Goal: Navigation & Orientation: Find specific page/section

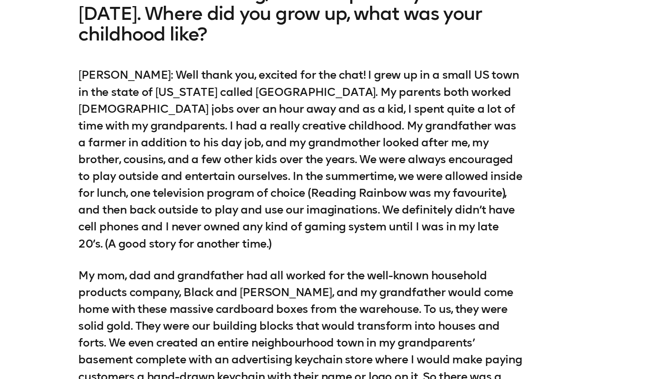
scroll to position [728, 0]
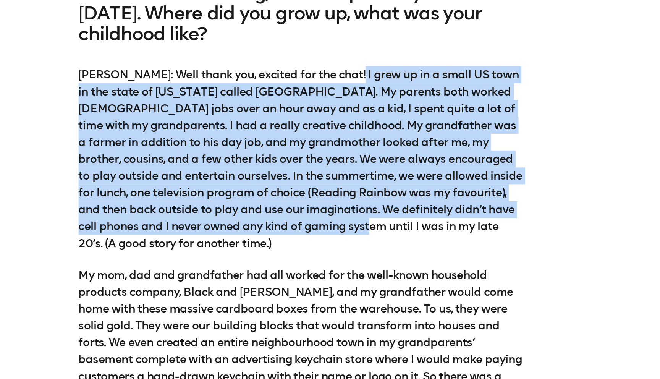
drag, startPoint x: 366, startPoint y: 159, endPoint x: 383, endPoint y: 259, distance: 101.3
click at [379, 243] on p "[PERSON_NAME]: Well thank you, excited for the chat! I grew up in a small US to…" at bounding box center [330, 199] width 363 height 151
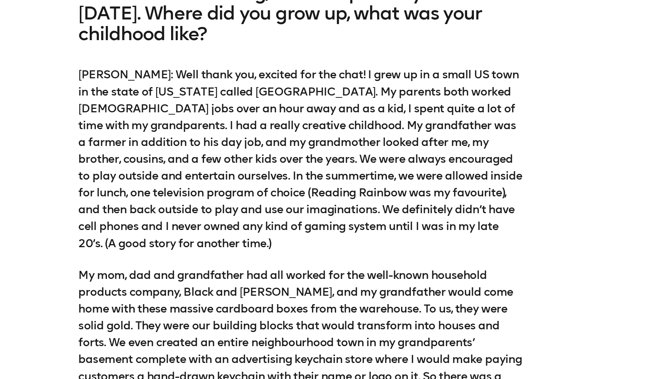
click at [383, 259] on div "[PERSON_NAME]: Well thank you, excited for the chat! I grew up in a small US to…" at bounding box center [330, 274] width 363 height 301
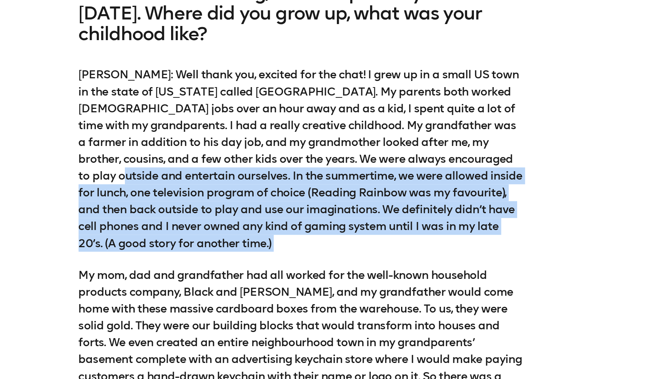
drag, startPoint x: 380, startPoint y: 266, endPoint x: 159, endPoint y: 195, distance: 231.8
click at [159, 195] on div "[PERSON_NAME]: Well thank you, excited for the chat! I grew up in a small US to…" at bounding box center [330, 274] width 363 height 301
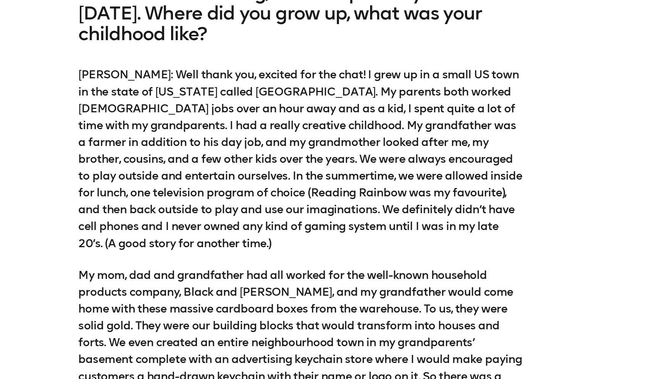
click at [214, 235] on p "[PERSON_NAME]: Well thank you, excited for the chat! I grew up in a small US to…" at bounding box center [330, 199] width 363 height 151
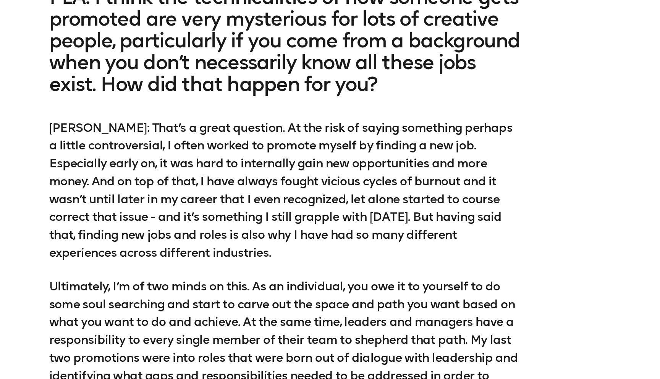
scroll to position [2635, 0]
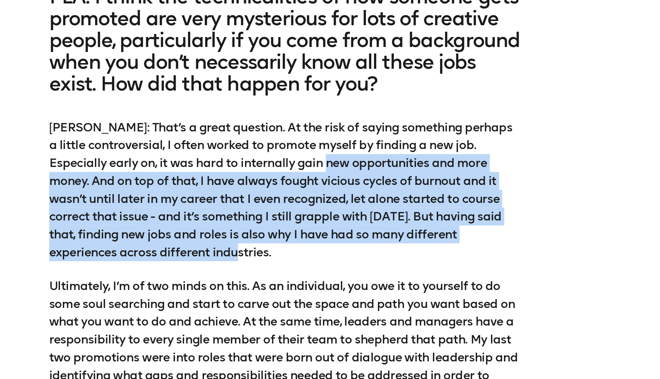
drag, startPoint x: 343, startPoint y: 164, endPoint x: 361, endPoint y: 243, distance: 80.6
click at [359, 239] on p "[PERSON_NAME]: That’s a great question. At the risk of saying something perhaps…" at bounding box center [330, 233] width 363 height 110
click at [361, 243] on p "[PERSON_NAME]: That’s a great question. At the risk of saying something perhaps…" at bounding box center [330, 233] width 363 height 110
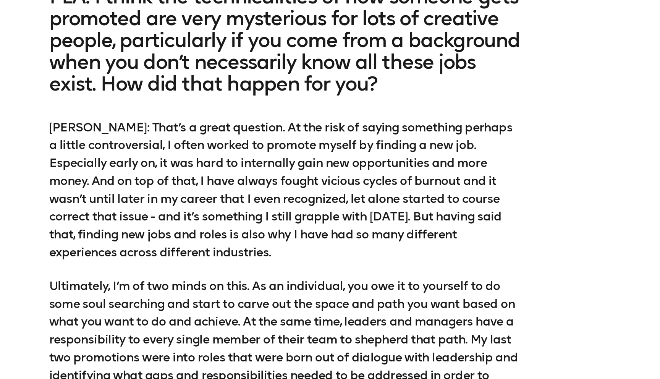
drag, startPoint x: 366, startPoint y: 239, endPoint x: 370, endPoint y: 237, distance: 4.1
click at [370, 237] on p "[PERSON_NAME]: That’s a great question. At the risk of saying something perhaps…" at bounding box center [330, 233] width 363 height 110
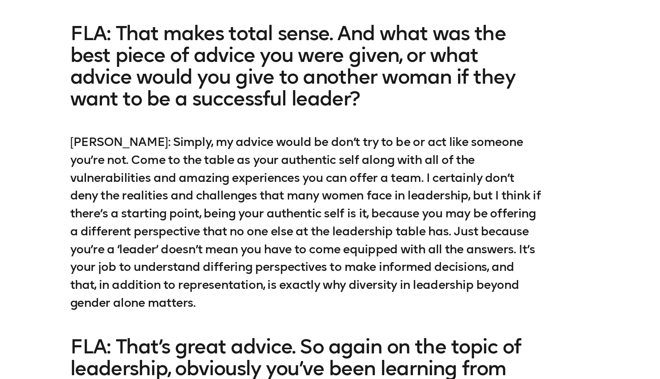
scroll to position [4149, 0]
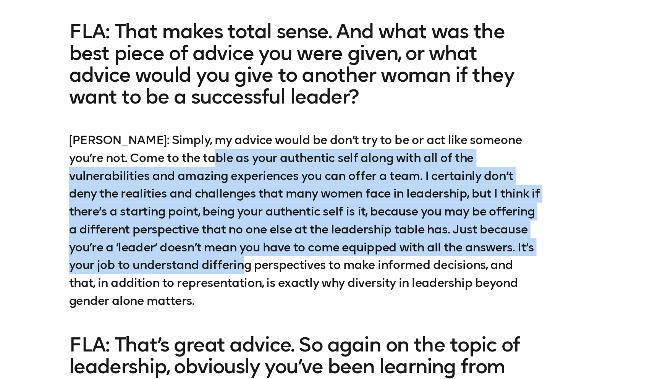
drag, startPoint x: 241, startPoint y: 147, endPoint x: 285, endPoint y: 255, distance: 115.8
click at [280, 249] on p "[PERSON_NAME]: Simply, my advice would be don’t try to be or act like someone y…" at bounding box center [330, 257] width 363 height 138
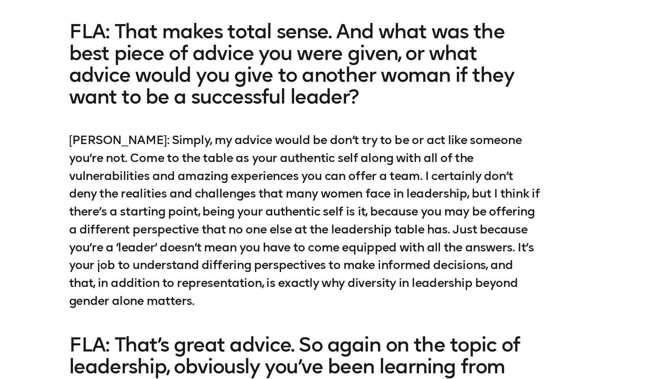
click at [285, 255] on p "[PERSON_NAME]: Simply, my advice would be don’t try to be or act like someone y…" at bounding box center [330, 257] width 363 height 138
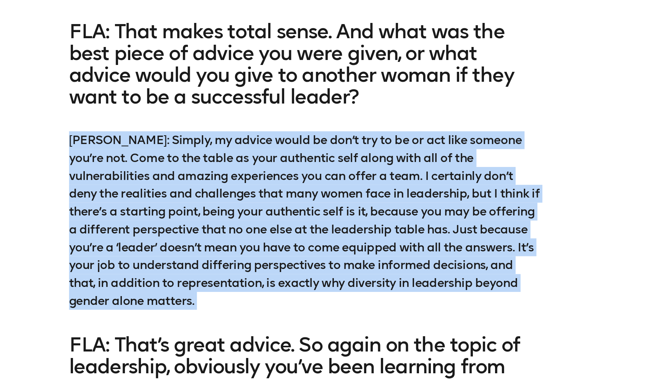
drag, startPoint x: 281, startPoint y: 262, endPoint x: 262, endPoint y: 286, distance: 30.7
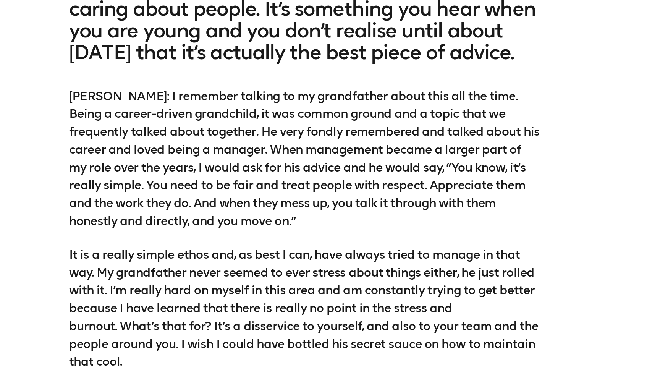
scroll to position [5158, 0]
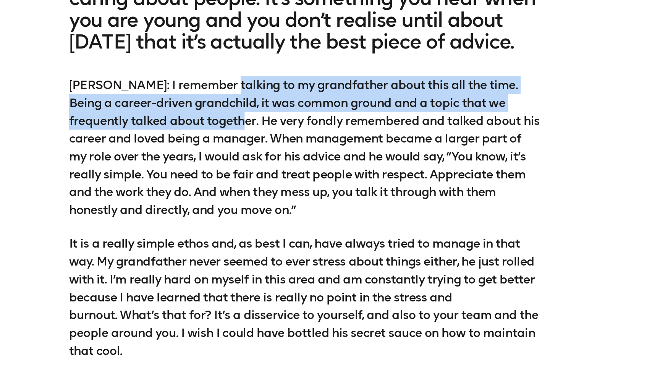
drag, startPoint x: 262, startPoint y: 112, endPoint x: 261, endPoint y: 138, distance: 26.4
click at [261, 146] on p "[PERSON_NAME]: I remember talking to my grandfather about this all the time. Be…" at bounding box center [330, 201] width 363 height 110
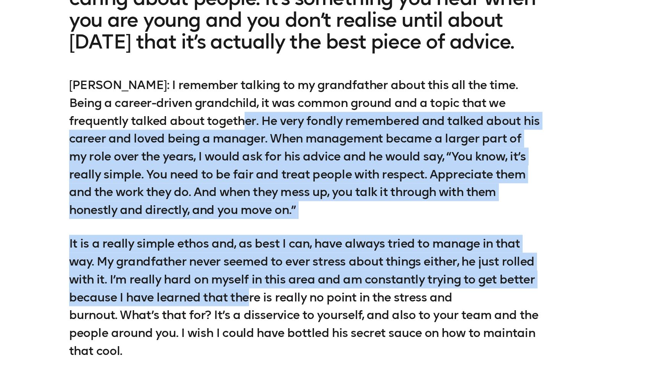
drag, startPoint x: 261, startPoint y: 133, endPoint x: 288, endPoint y: 279, distance: 148.9
click at [288, 279] on div "[PERSON_NAME]: I remember talking to my grandfather about this all the time. Be…" at bounding box center [330, 255] width 363 height 218
click at [288, 279] on p "It is a really simple ethos and, as best I can, have always tried to manage in …" at bounding box center [330, 316] width 363 height 96
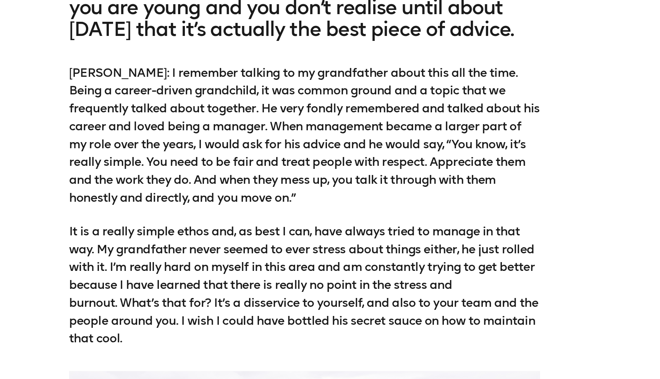
scroll to position [5173, 0]
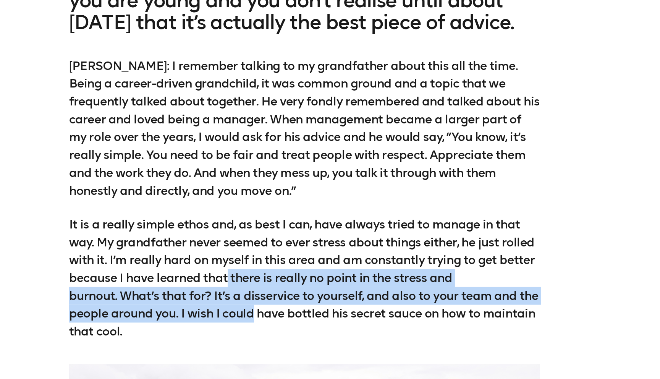
drag, startPoint x: 288, startPoint y: 283, endPoint x: 275, endPoint y: 270, distance: 18.4
click at [272, 267] on p "It is a really simple ethos and, as best I can, have always tried to manage in …" at bounding box center [330, 301] width 363 height 96
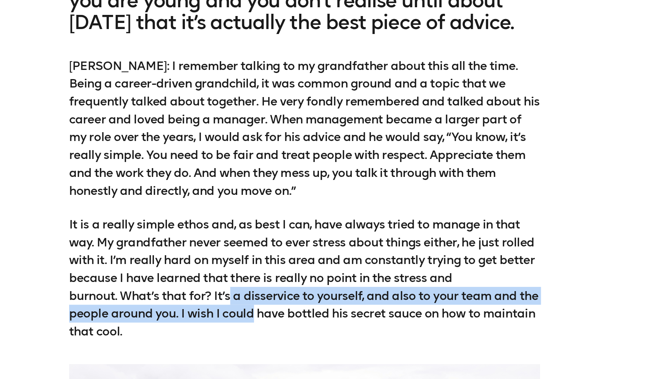
click at [275, 270] on p "It is a really simple ethos and, as best I can, have always tried to manage in …" at bounding box center [330, 301] width 363 height 96
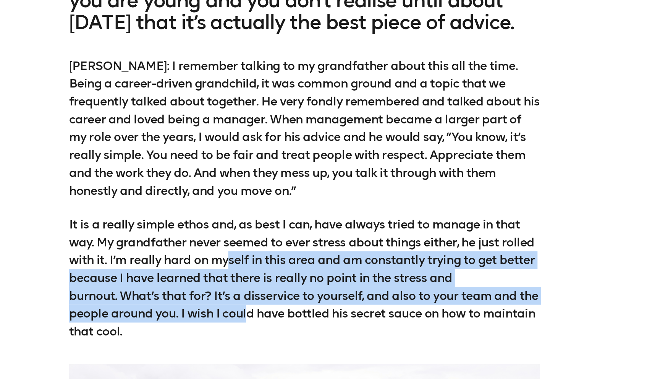
drag, startPoint x: 272, startPoint y: 241, endPoint x: 287, endPoint y: 292, distance: 53.0
click at [286, 291] on p "It is a really simple ethos and, as best I can, have always tried to manage in …" at bounding box center [330, 301] width 363 height 96
click at [287, 292] on p "It is a really simple ethos and, as best I can, have always tried to manage in …" at bounding box center [330, 301] width 363 height 96
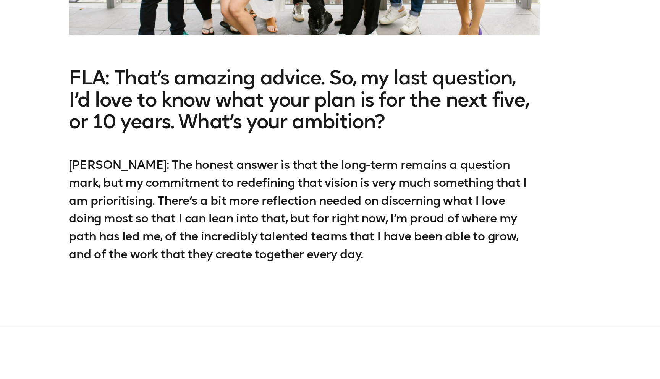
scroll to position [5628, 0]
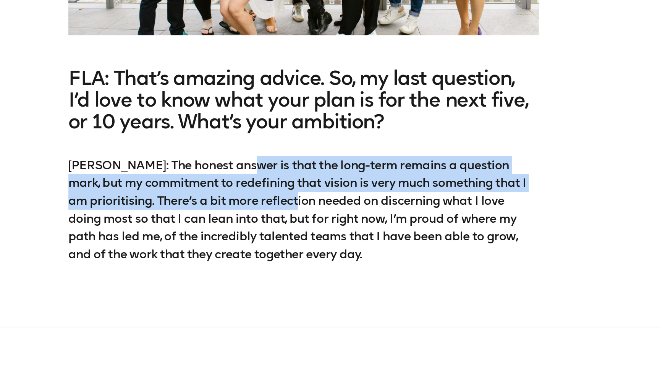
drag, startPoint x: 278, startPoint y: 176, endPoint x: 300, endPoint y: 223, distance: 51.6
click at [295, 217] on p "[PERSON_NAME]: The honest answer is that the long-term remains a question mark,…" at bounding box center [330, 248] width 363 height 83
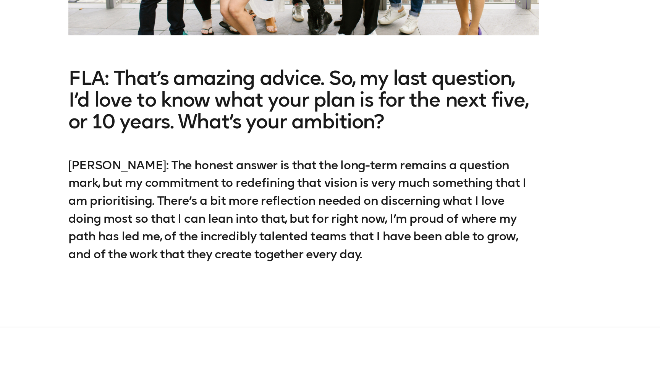
click at [300, 223] on p "[PERSON_NAME]: The honest answer is that the long-term remains a question mark,…" at bounding box center [330, 248] width 363 height 83
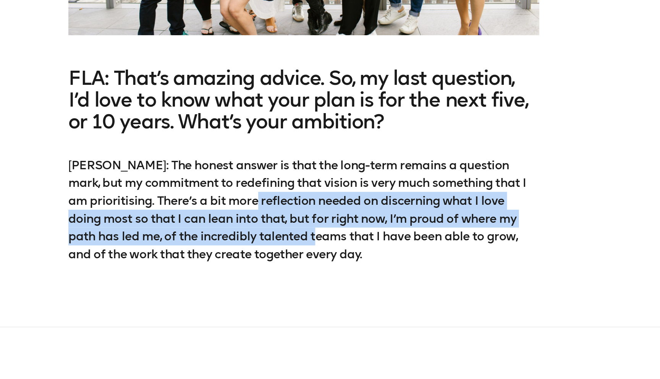
drag, startPoint x: 250, startPoint y: 203, endPoint x: 268, endPoint y: 230, distance: 32.6
click at [267, 230] on p "[PERSON_NAME]: The honest answer is that the long-term remains a question mark,…" at bounding box center [330, 248] width 363 height 83
click at [268, 230] on p "[PERSON_NAME]: The honest answer is that the long-term remains a question mark,…" at bounding box center [330, 248] width 363 height 83
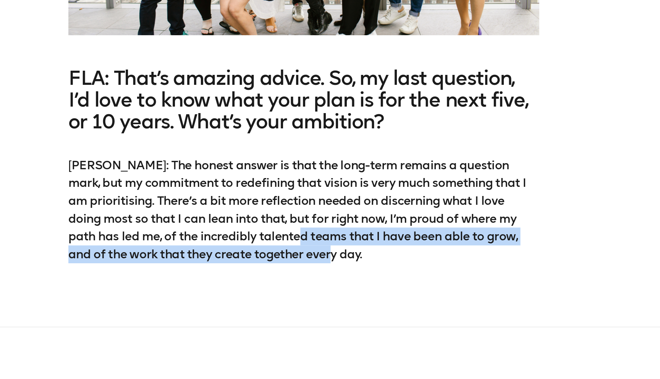
drag, startPoint x: 278, startPoint y: 247, endPoint x: 259, endPoint y: 239, distance: 20.4
click at [257, 234] on p "[PERSON_NAME]: The honest answer is that the long-term remains a question mark,…" at bounding box center [330, 248] width 363 height 83
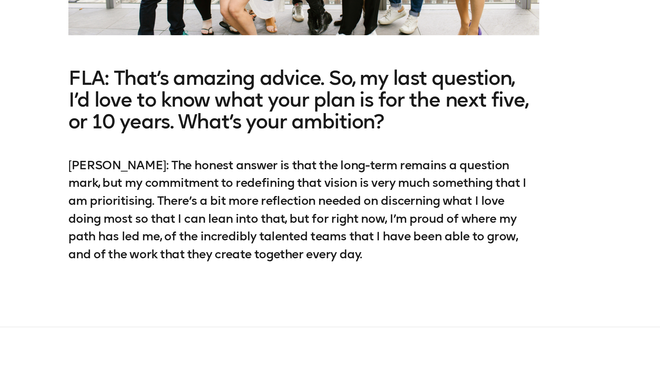
click at [259, 241] on p "[PERSON_NAME]: The honest answer is that the long-term remains a question mark,…" at bounding box center [330, 248] width 363 height 83
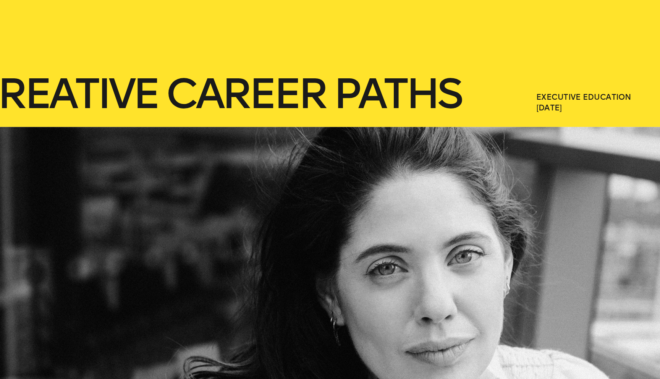
scroll to position [0, 0]
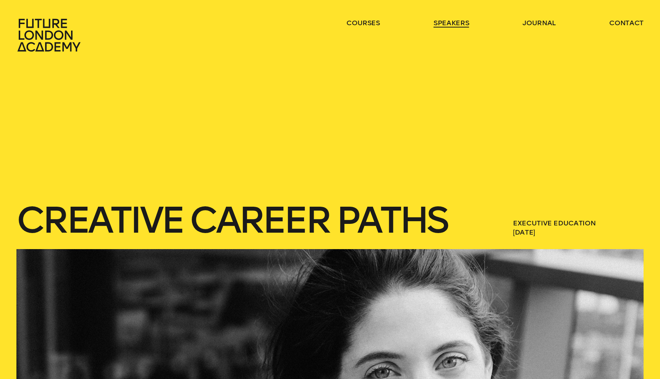
click at [436, 24] on link "speakers" at bounding box center [452, 22] width 36 height 9
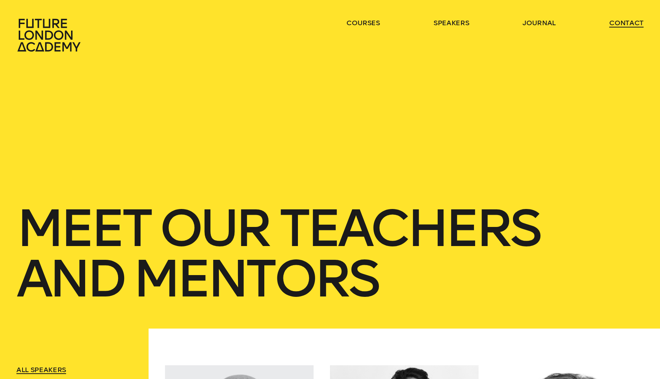
click at [630, 22] on link "contact" at bounding box center [626, 22] width 34 height 9
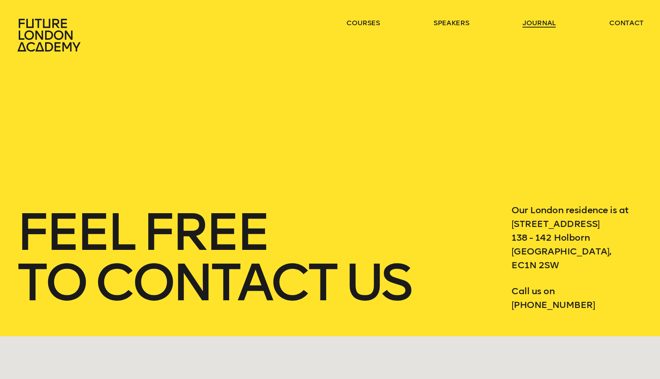
click at [548, 23] on link "journal" at bounding box center [539, 22] width 33 height 9
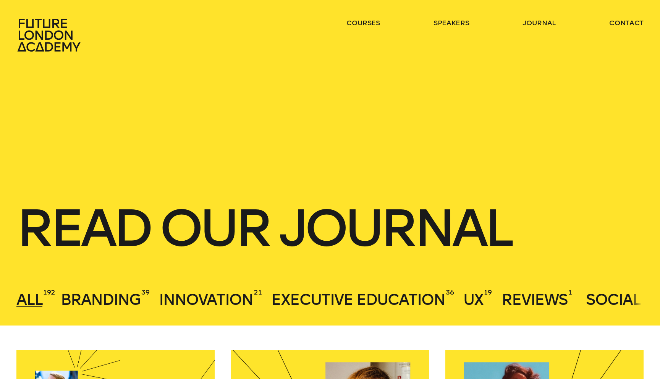
click at [430, 24] on ul "courses speakers journal contact" at bounding box center [494, 35] width 297 height 34
click at [432, 24] on ul "courses speakers journal contact" at bounding box center [494, 35] width 297 height 34
click at [439, 23] on link "speakers" at bounding box center [452, 22] width 36 height 9
